Goal: Task Accomplishment & Management: Use online tool/utility

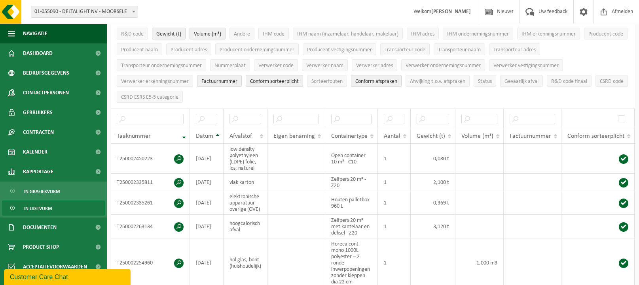
click at [17, 11] on img at bounding box center [10, 12] width 21 height 24
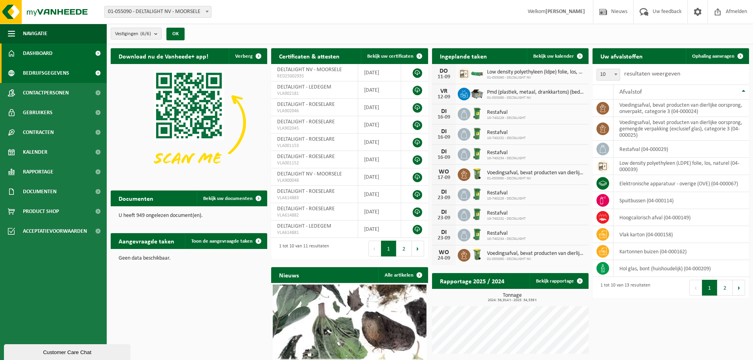
click at [69, 73] on link "Bedrijfsgegevens" at bounding box center [53, 73] width 107 height 20
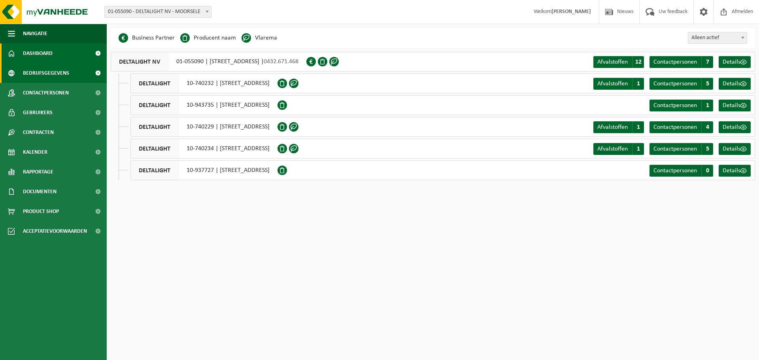
click at [68, 56] on link "Dashboard" at bounding box center [53, 53] width 107 height 20
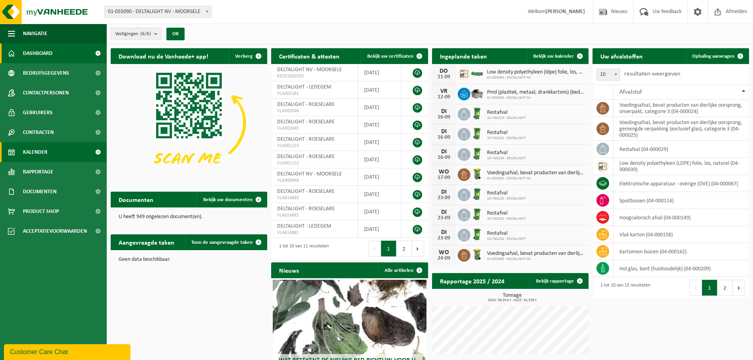
click at [45, 154] on span "Kalender" at bounding box center [35, 152] width 25 height 20
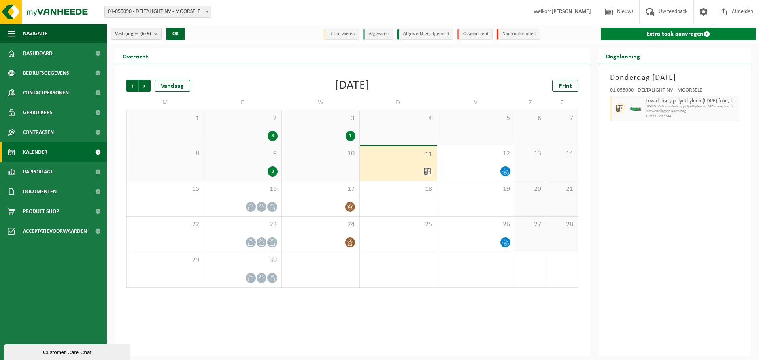
click at [633, 40] on link "Extra taak aanvragen" at bounding box center [678, 34] width 155 height 13
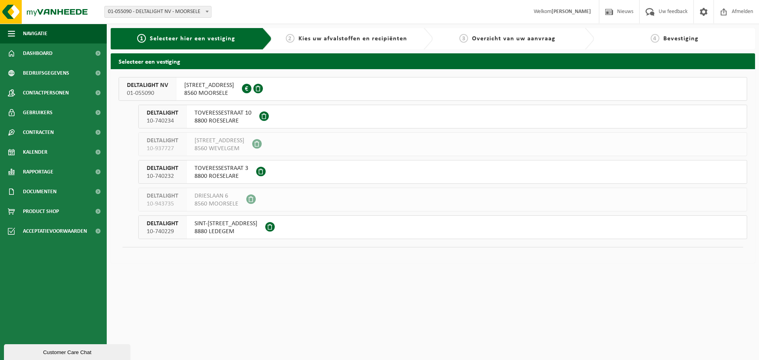
click at [218, 89] on span "8560 MOORSELE" at bounding box center [209, 93] width 50 height 8
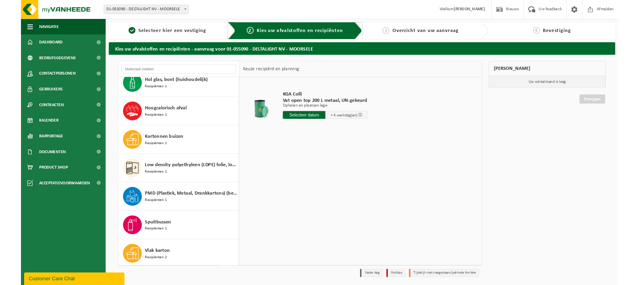
scroll to position [158, 0]
